Goal: Task Accomplishment & Management: Manage account settings

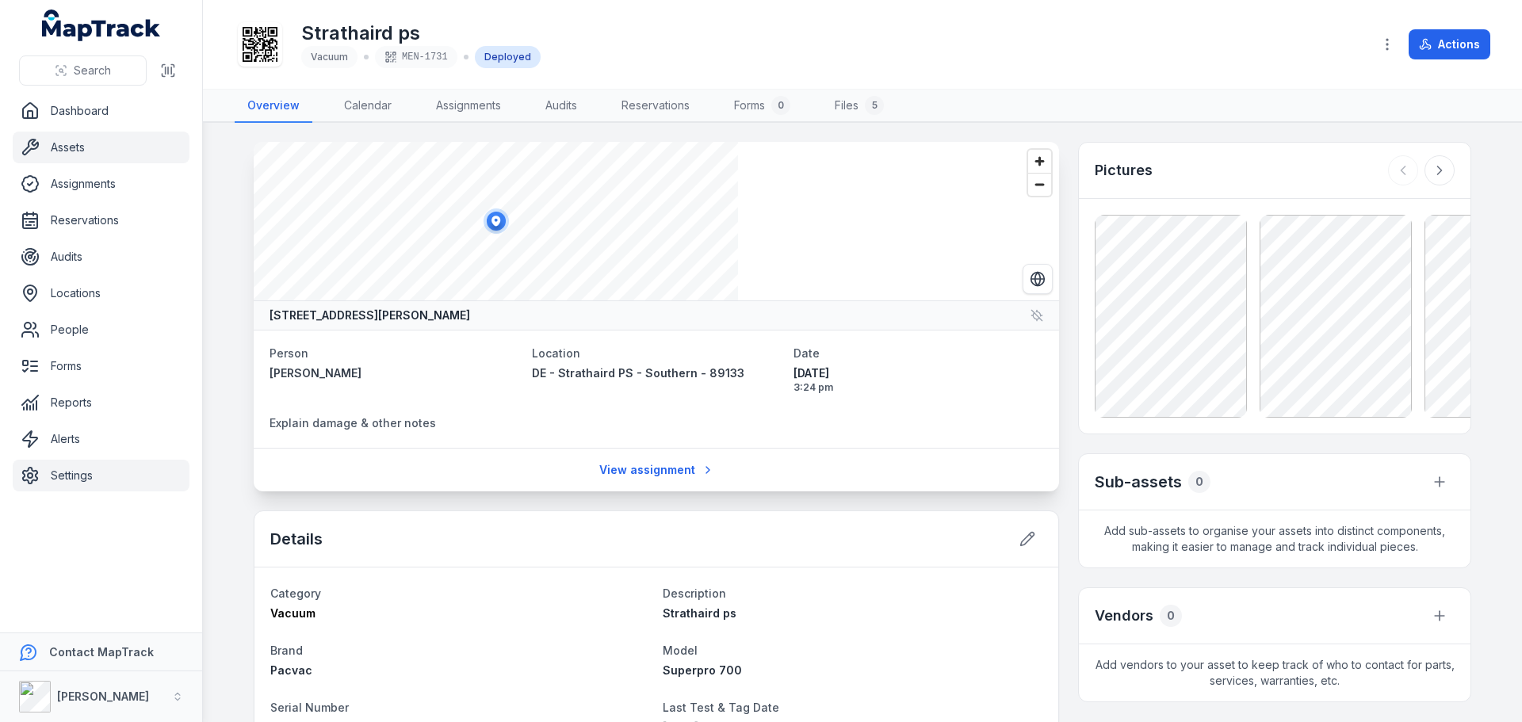
drag, startPoint x: 96, startPoint y: 476, endPoint x: 108, endPoint y: 488, distance: 17.4
click at [96, 476] on link "Settings" at bounding box center [101, 476] width 177 height 32
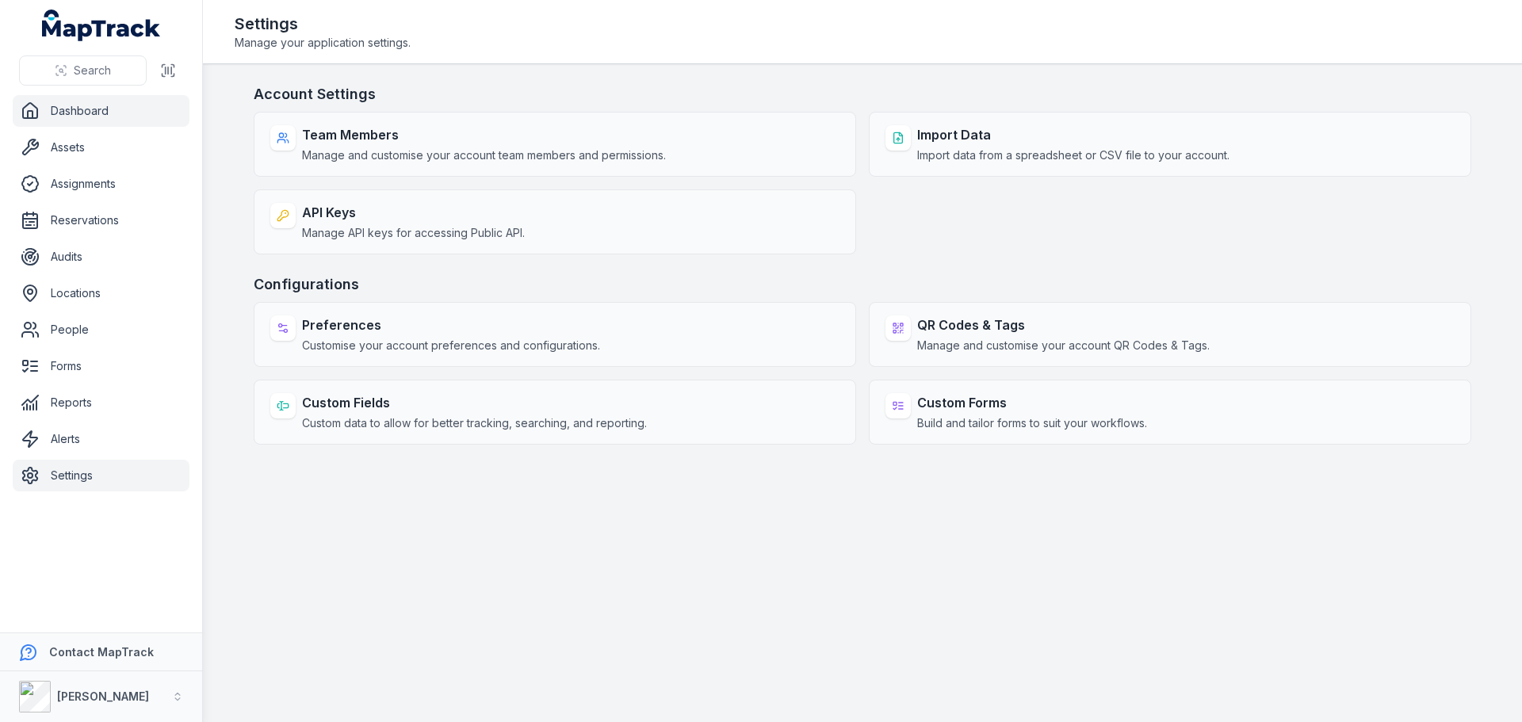
click at [102, 113] on link "Dashboard" at bounding box center [101, 111] width 177 height 32
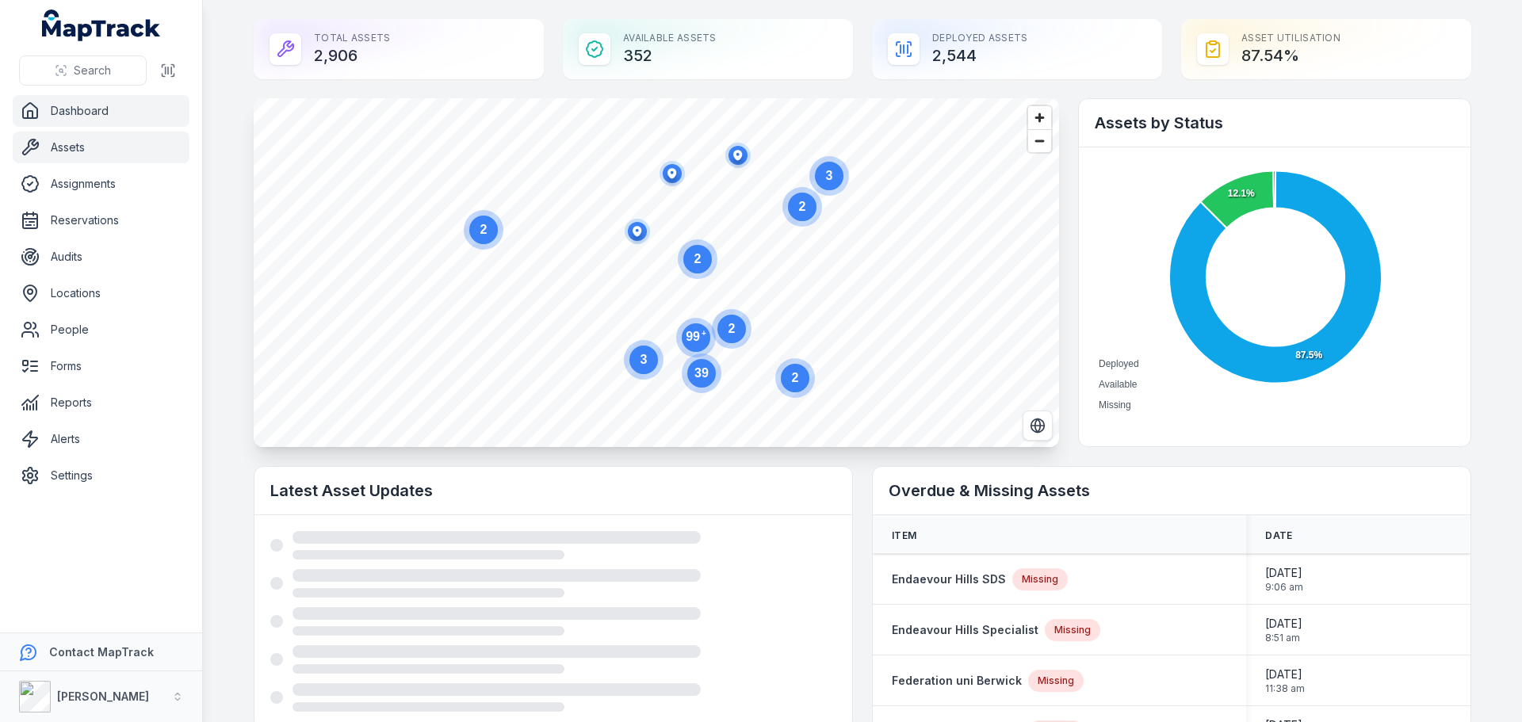
click at [159, 143] on link "Assets" at bounding box center [101, 148] width 177 height 32
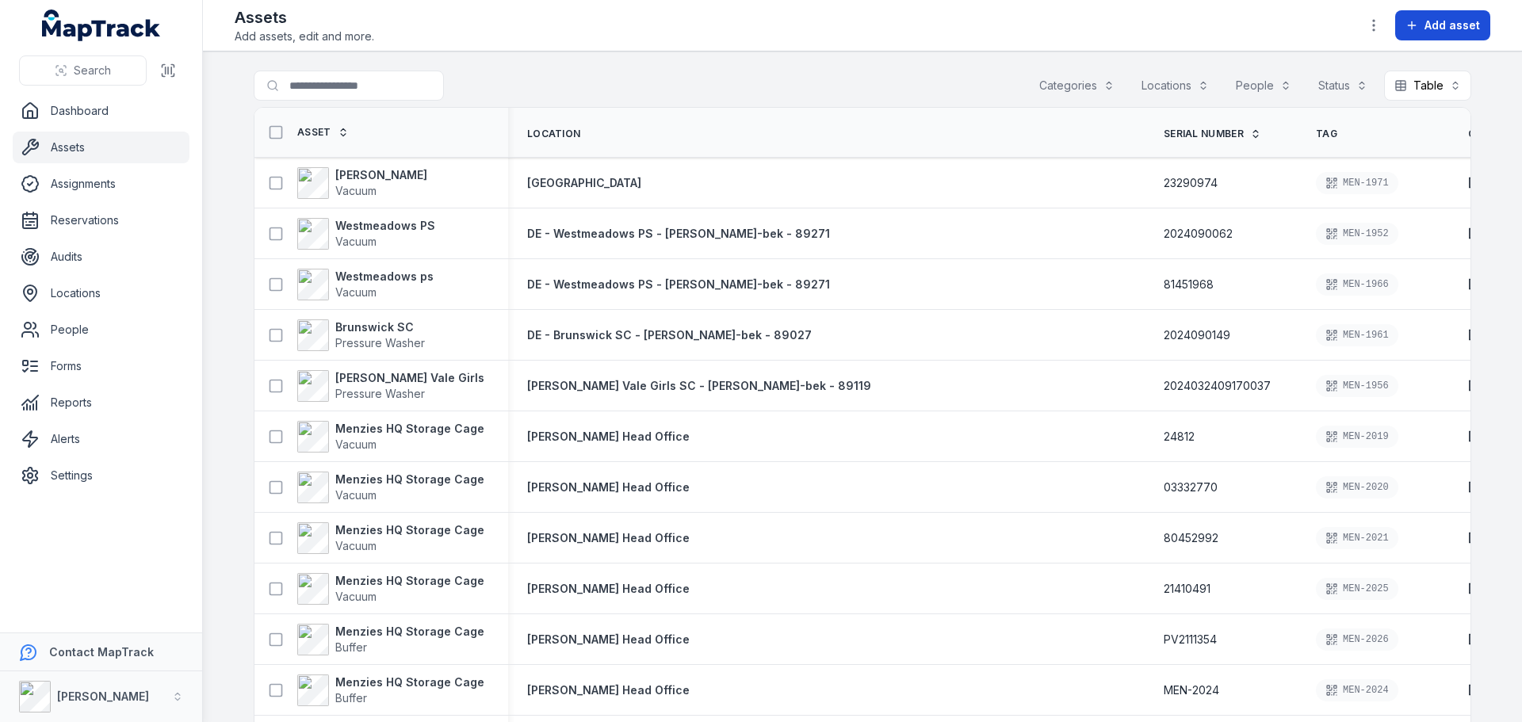
click at [1409, 27] on icon at bounding box center [1411, 25] width 13 height 13
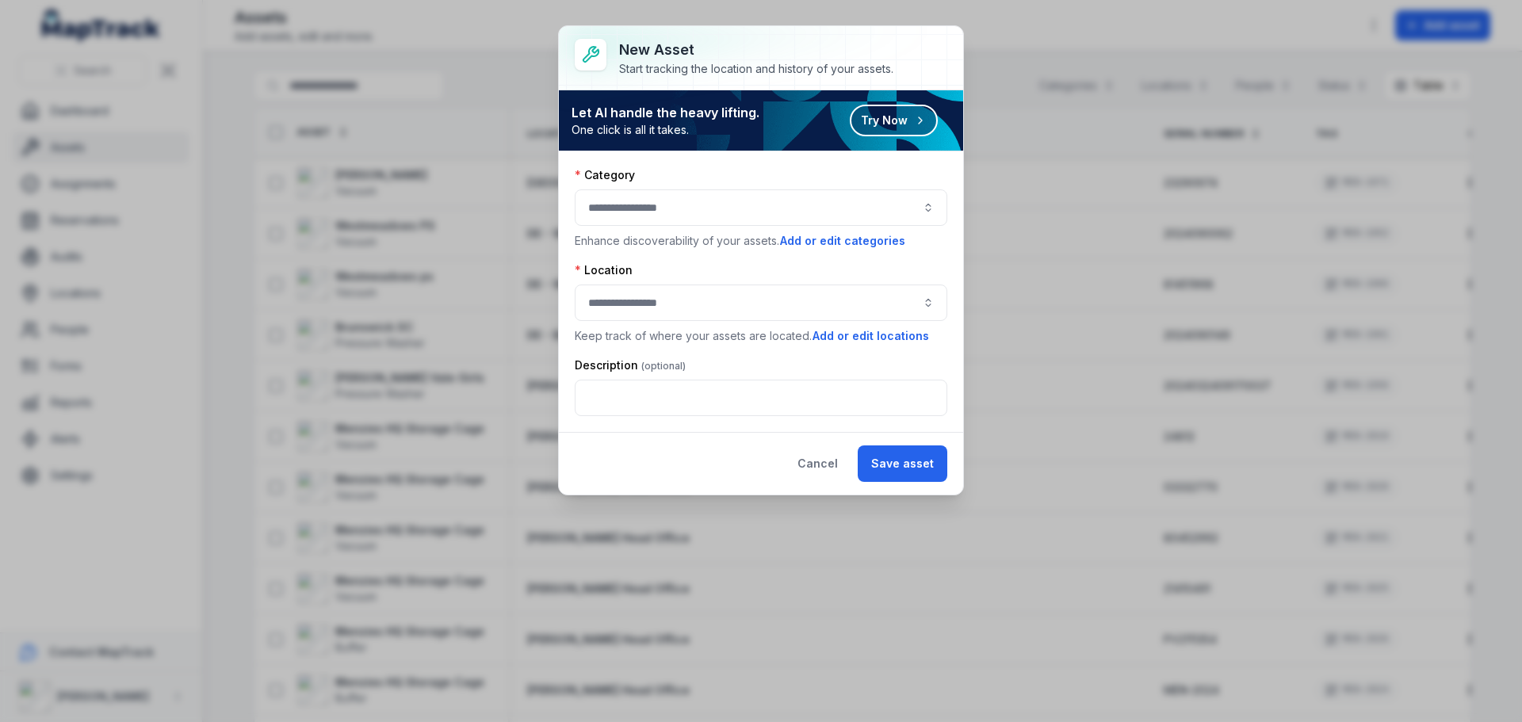
click at [761, 197] on button "button" at bounding box center [761, 207] width 373 height 36
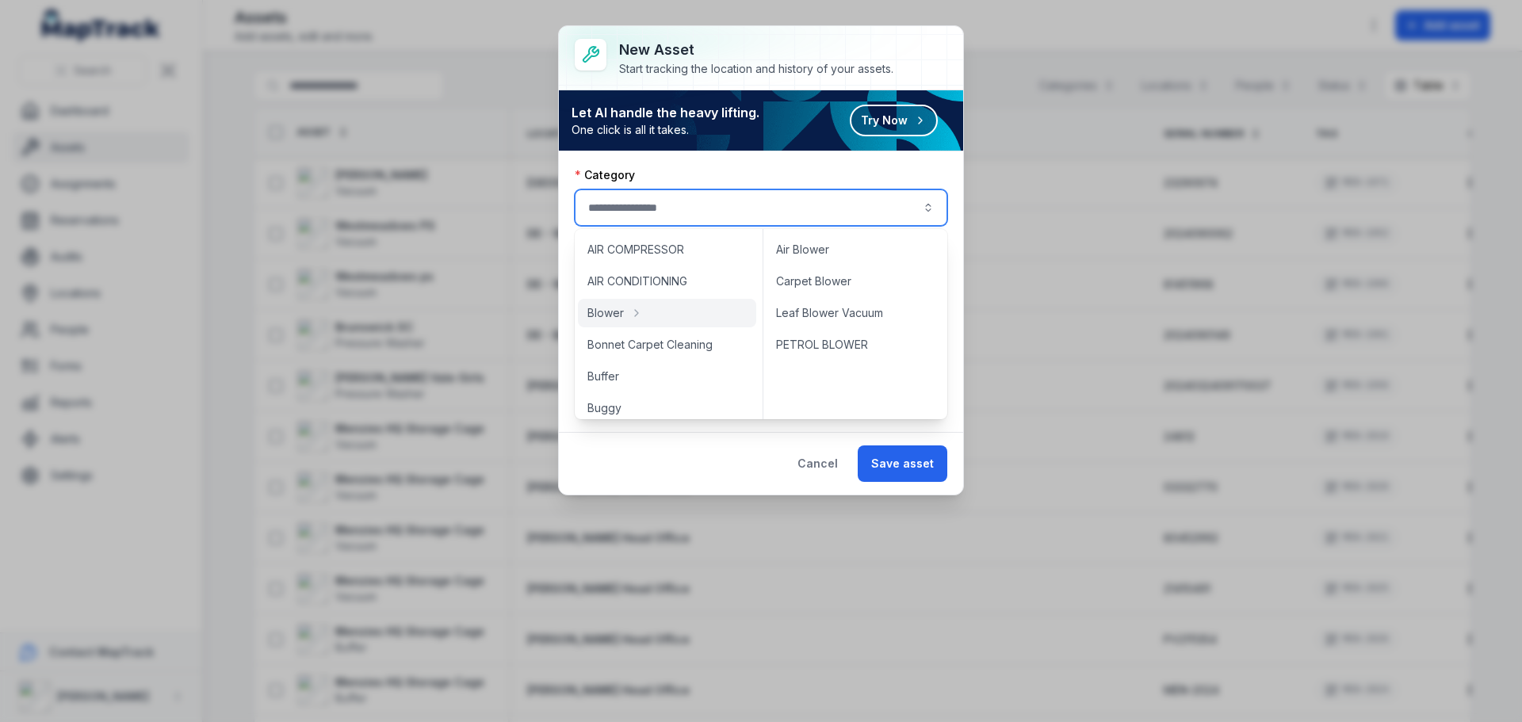
click at [952, 327] on div "Category Enhance discoverability of your assets. Add or edit categories Locatio…" at bounding box center [761, 291] width 404 height 281
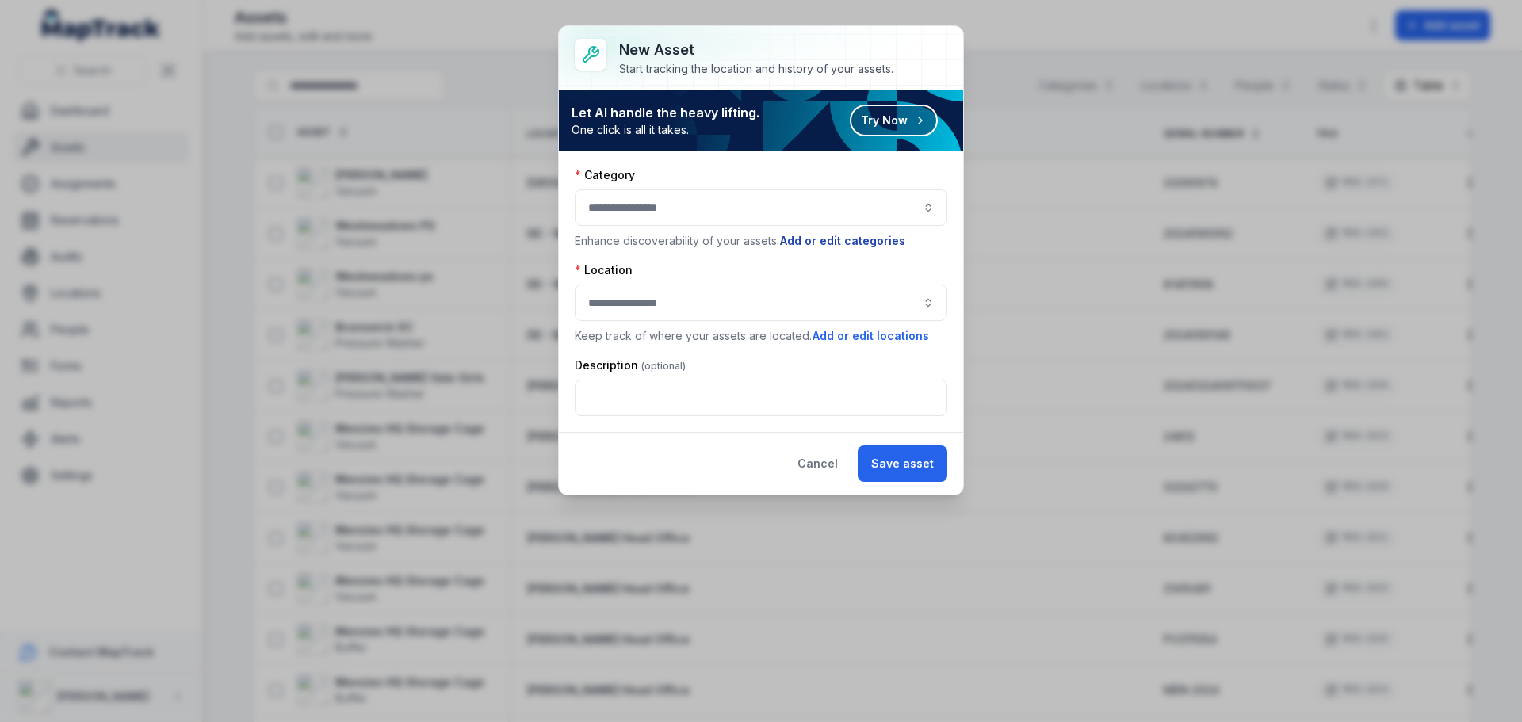
click at [862, 240] on button "Add or edit categories" at bounding box center [842, 240] width 127 height 17
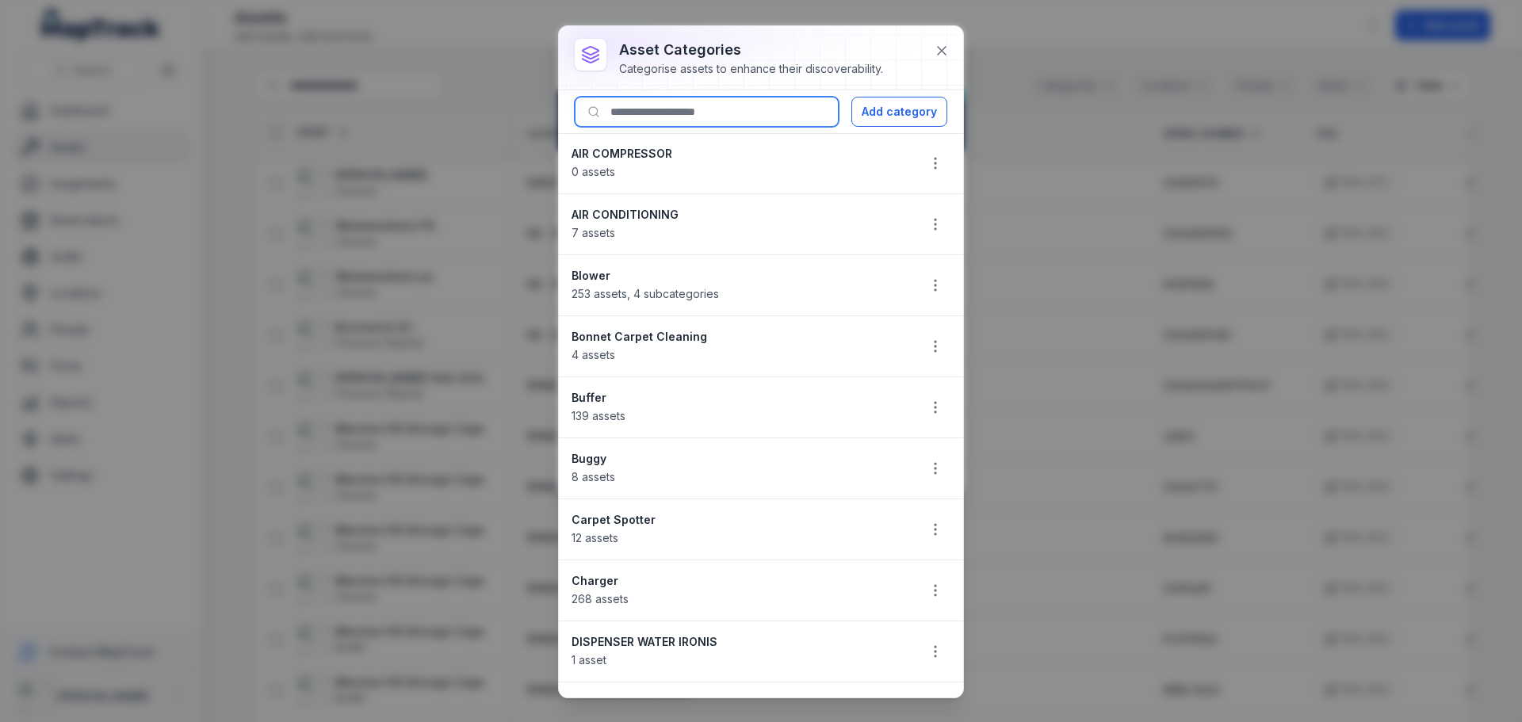
click at [762, 117] on input at bounding box center [707, 112] width 264 height 30
click at [875, 124] on button "Add category" at bounding box center [899, 112] width 96 height 30
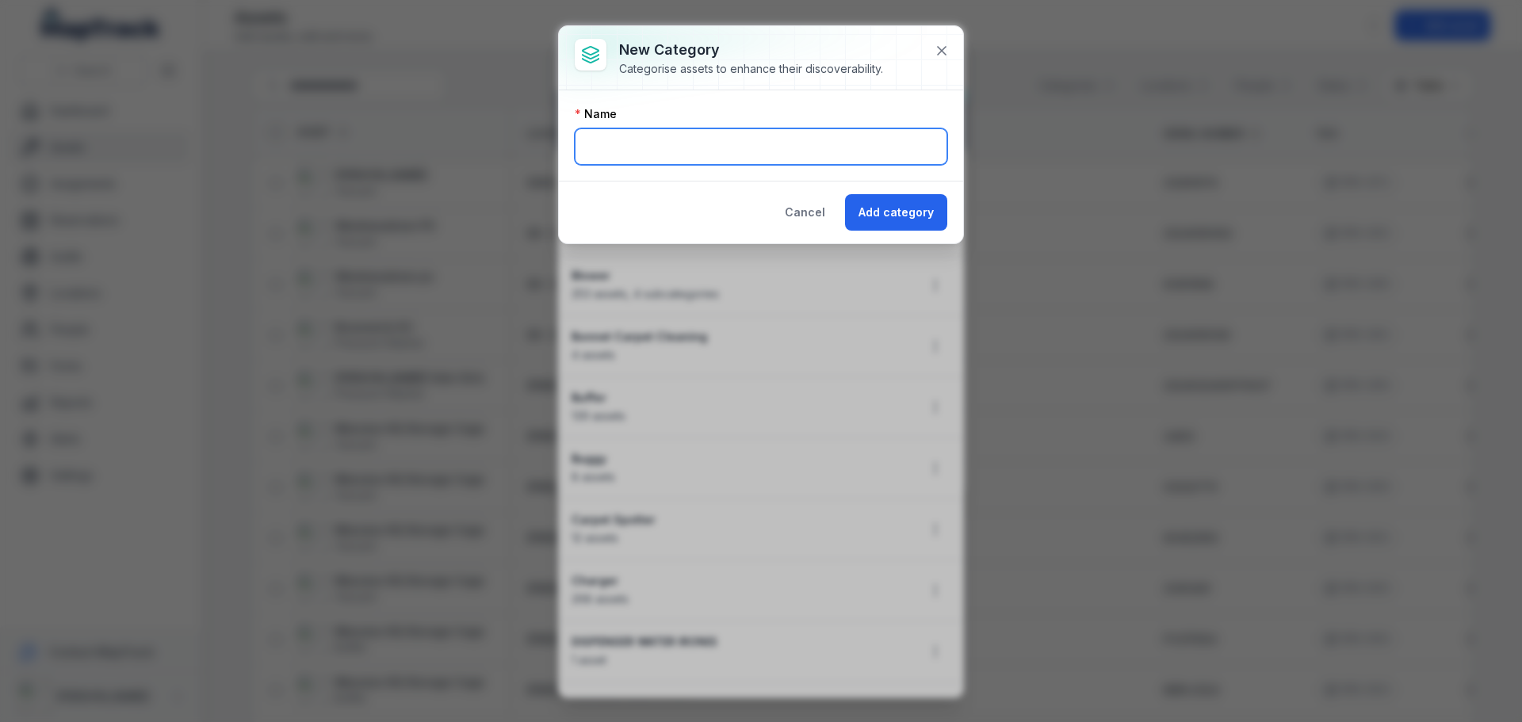
click at [709, 148] on input "text" at bounding box center [761, 146] width 373 height 36
type input "*"
type input "**********"
click at [891, 193] on div "Cancel Add category" at bounding box center [761, 212] width 404 height 63
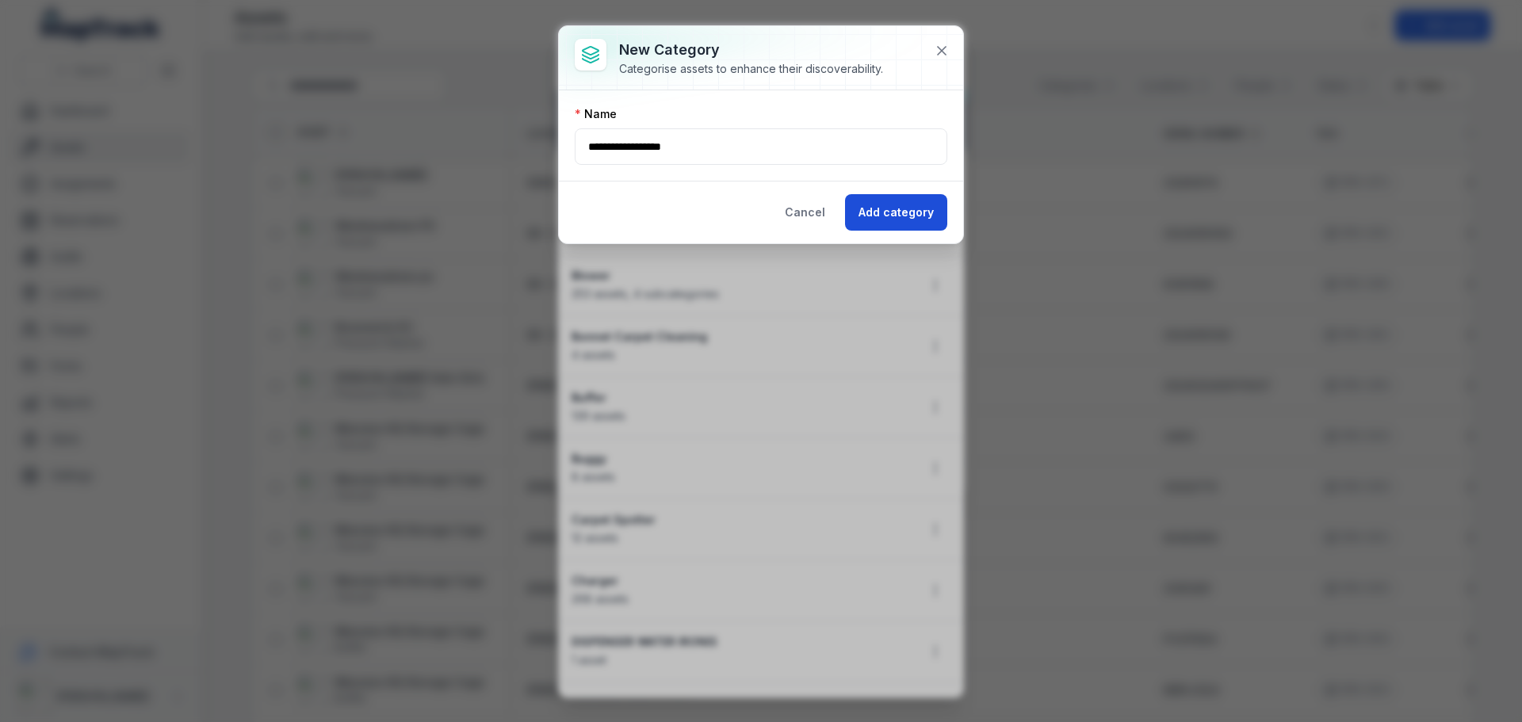
click at [904, 222] on button "Add category" at bounding box center [896, 212] width 102 height 36
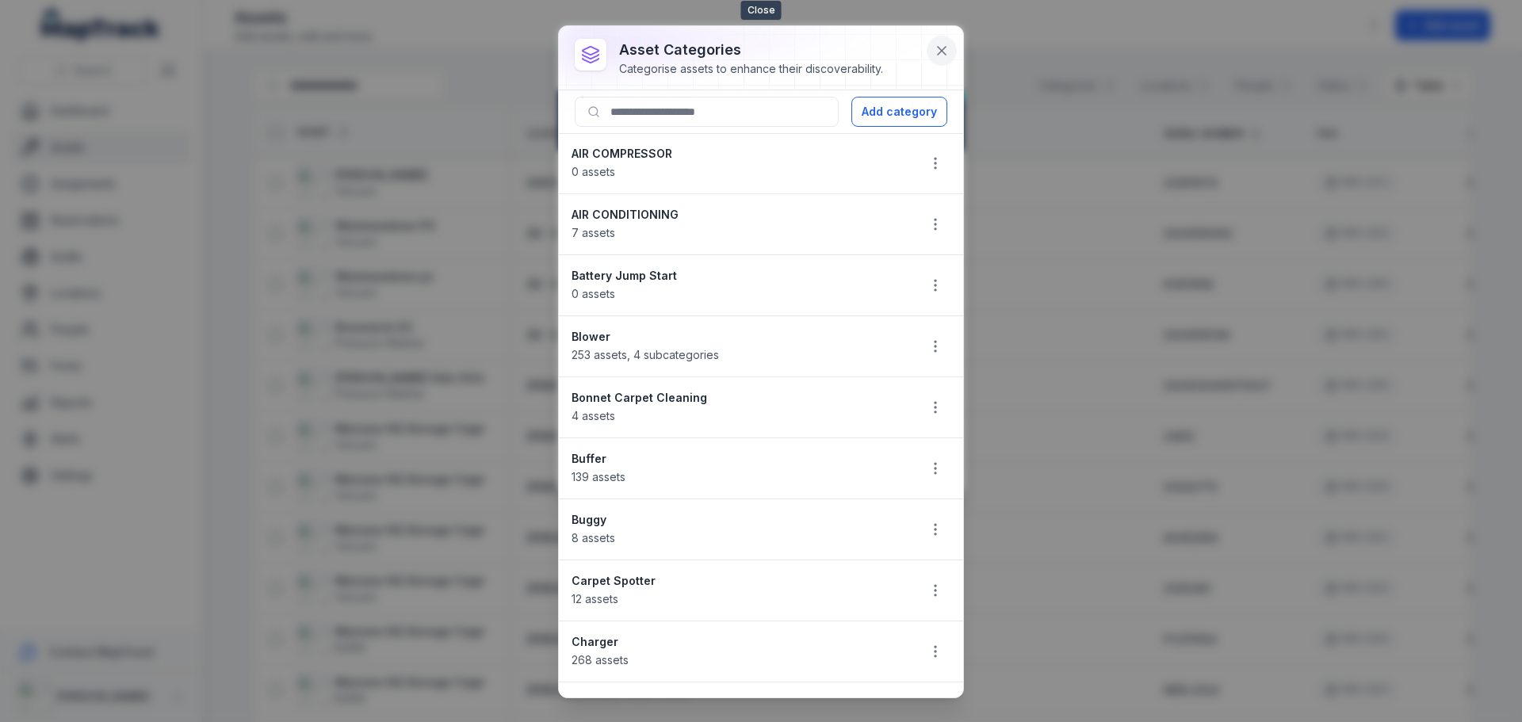
click at [941, 50] on icon at bounding box center [942, 51] width 8 height 8
